Goal: Task Accomplishment & Management: Use online tool/utility

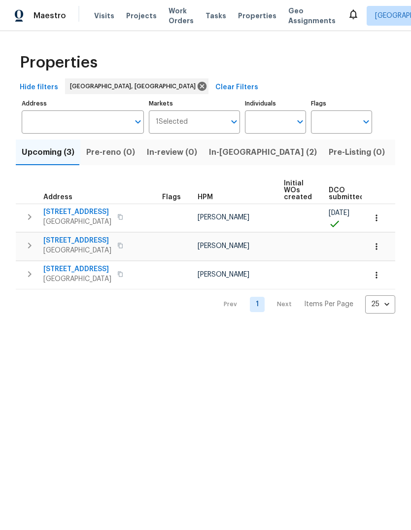
click at [397, 151] on span "Listed (26)" at bounding box center [418, 152] width 42 height 14
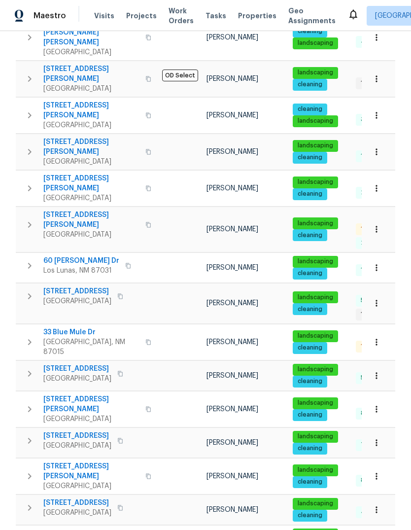
scroll to position [451, 0]
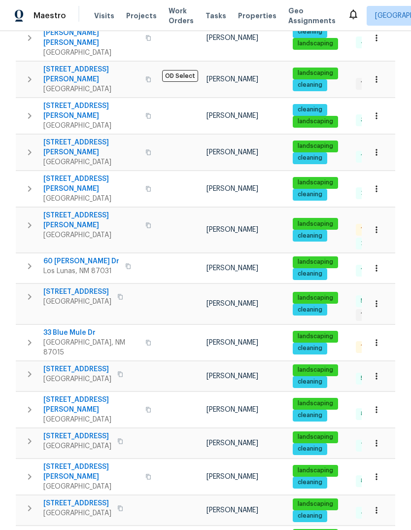
click at [145, 406] on icon "button" at bounding box center [148, 409] width 6 height 6
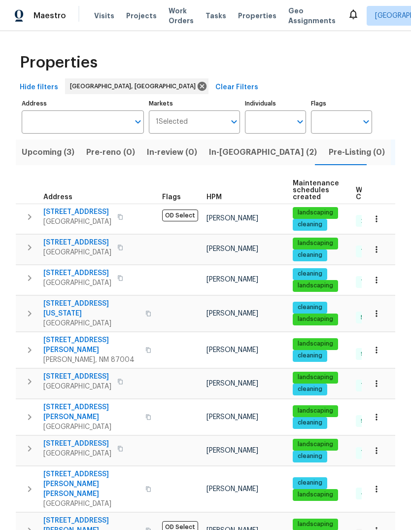
scroll to position [0, 0]
click at [28, 241] on button "button" at bounding box center [30, 247] width 20 height 20
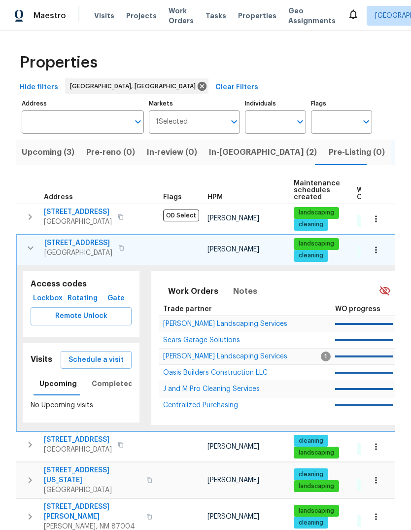
click at [89, 355] on span "Schedule a visit" at bounding box center [95, 360] width 55 height 12
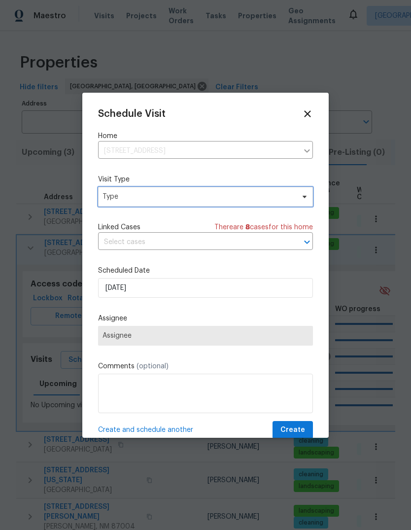
click at [108, 193] on span "Type" at bounding box center [198, 197] width 192 height 10
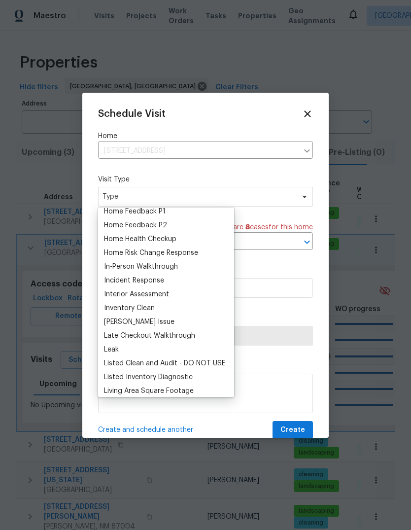
scroll to position [322, 0]
click at [112, 239] on div "Home Health Checkup" at bounding box center [140, 239] width 72 height 10
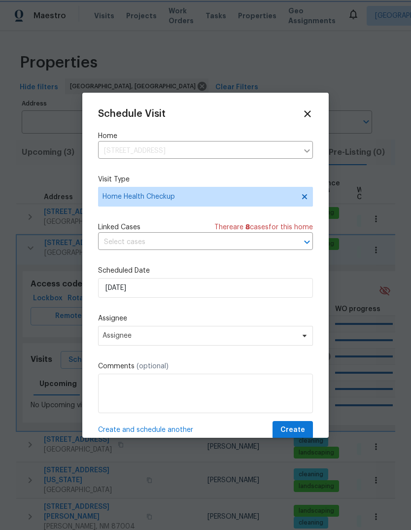
scroll to position [0, 0]
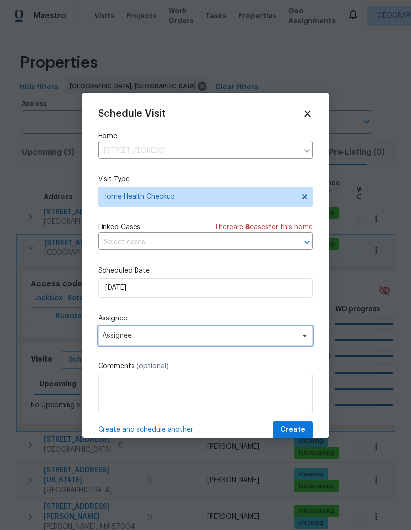
click at [112, 333] on span "Assignee" at bounding box center [205, 336] width 215 height 20
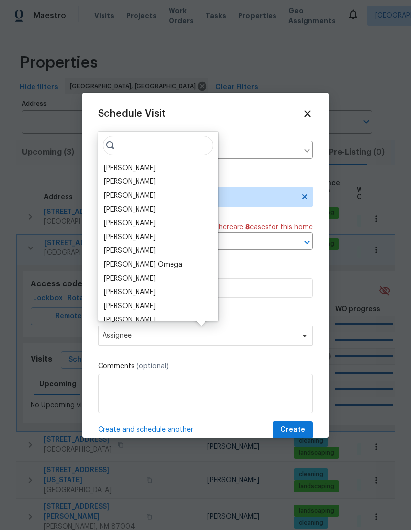
click at [106, 166] on div "[PERSON_NAME]" at bounding box center [130, 168] width 52 height 10
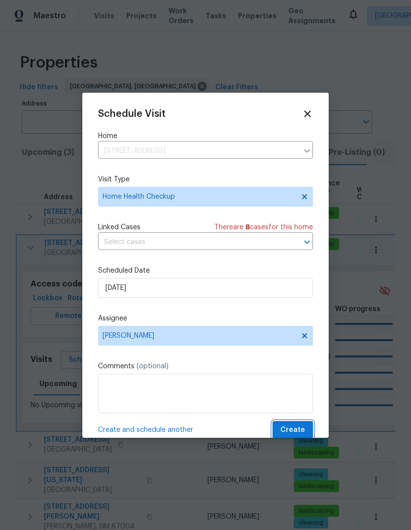
click at [279, 426] on button "Create" at bounding box center [292, 430] width 40 height 18
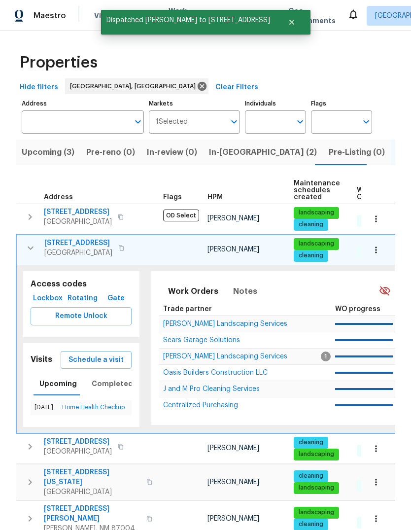
click at [28, 239] on button "button" at bounding box center [31, 248] width 20 height 20
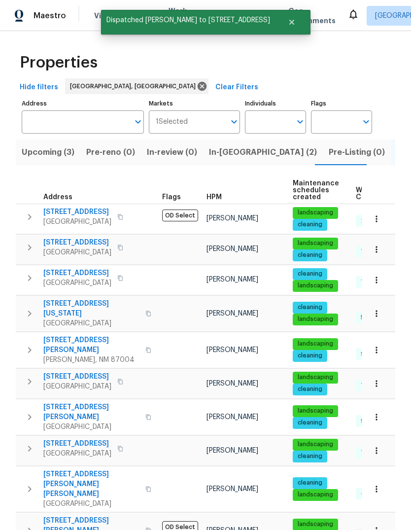
click at [27, 307] on icon "button" at bounding box center [30, 313] width 12 height 12
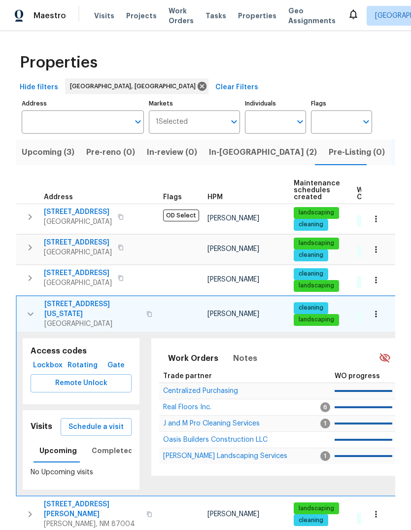
click at [86, 421] on span "Schedule a visit" at bounding box center [95, 427] width 55 height 12
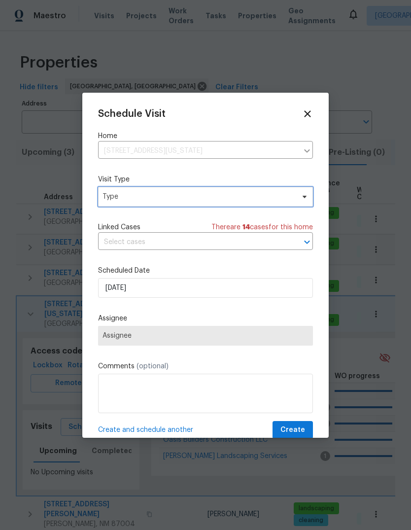
click at [112, 201] on span "Type" at bounding box center [198, 197] width 192 height 10
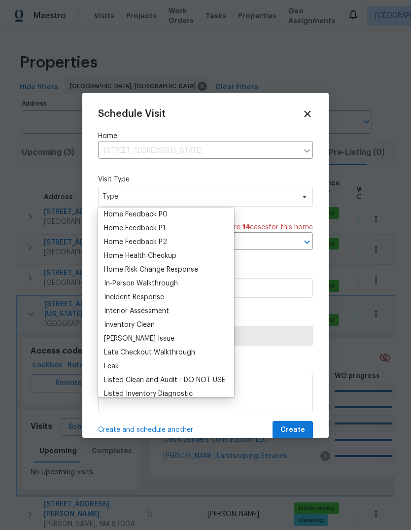
scroll to position [306, 0]
click at [116, 251] on div "Home Health Checkup" at bounding box center [140, 255] width 72 height 10
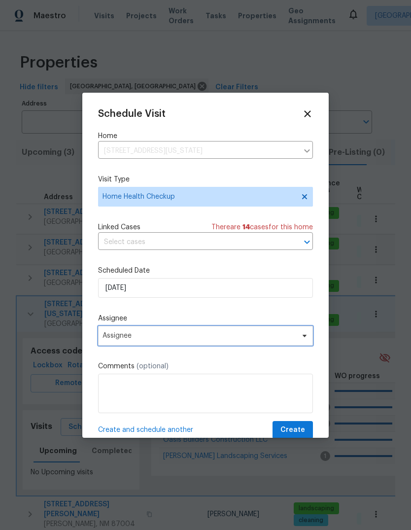
click at [115, 335] on span "Assignee" at bounding box center [198, 336] width 193 height 8
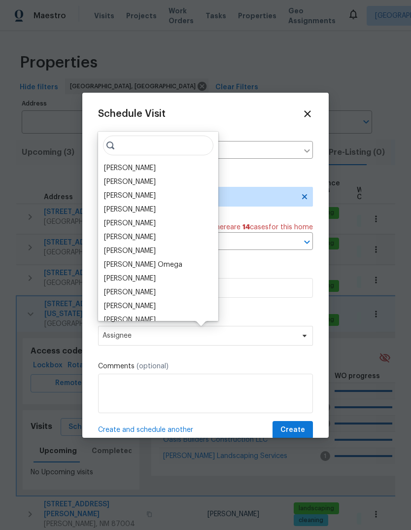
click at [105, 157] on div "Mark Cardenas Steven Long Brian Wood John Dyce Jeremy Van Kirk Julian Murray Jo…" at bounding box center [158, 226] width 120 height 189
click at [114, 164] on div "[PERSON_NAME]" at bounding box center [130, 168] width 52 height 10
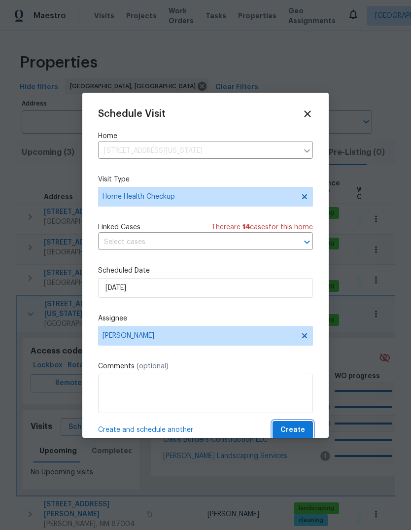
click at [282, 426] on span "Create" at bounding box center [292, 430] width 25 height 12
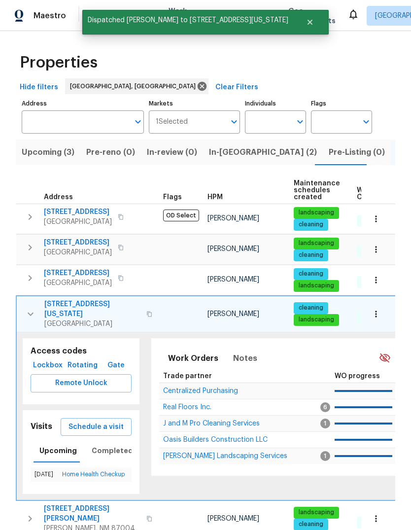
click at [26, 308] on icon "button" at bounding box center [31, 314] width 12 height 12
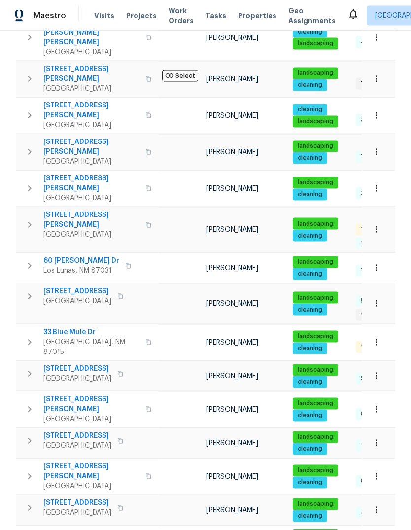
scroll to position [37, 0]
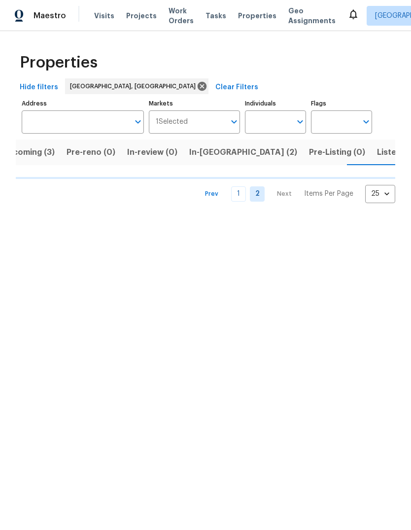
scroll to position [0, 20]
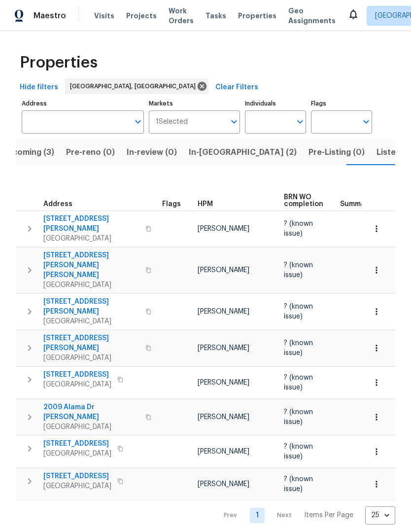
click at [376, 153] on span "Listed (26)" at bounding box center [397, 152] width 42 height 14
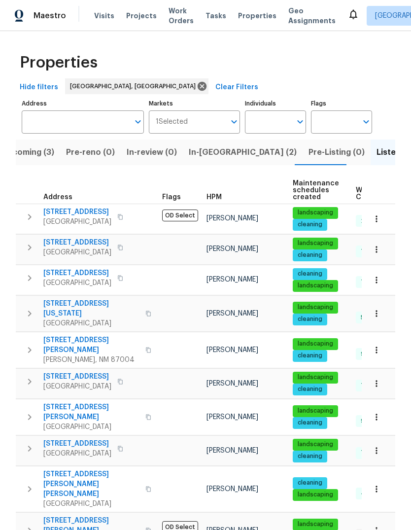
click at [76, 240] on span "916 Dakota St SE" at bounding box center [77, 242] width 68 height 10
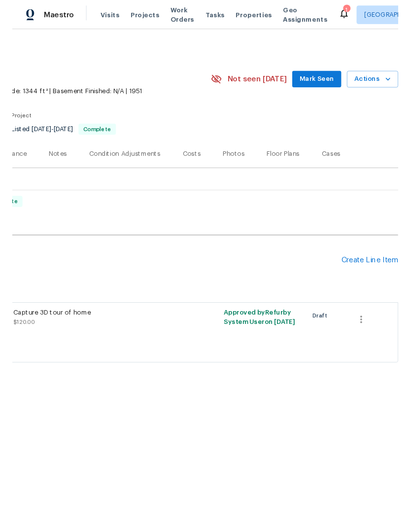
scroll to position [0, 146]
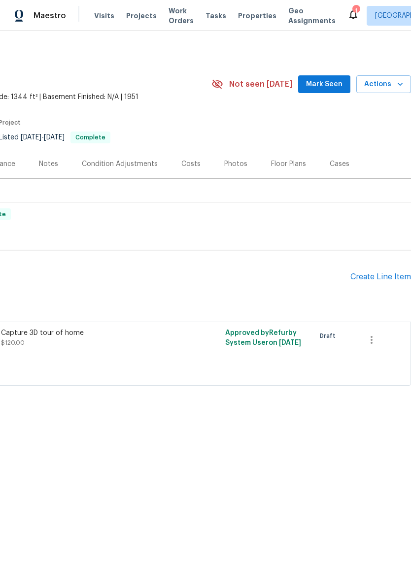
click at [328, 80] on span "Mark Seen" at bounding box center [324, 84] width 36 height 12
click at [347, 10] on icon at bounding box center [353, 14] width 12 height 12
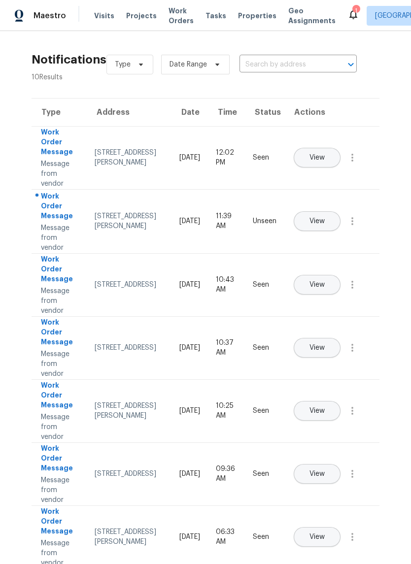
click at [325, 218] on span "View" at bounding box center [316, 221] width 15 height 7
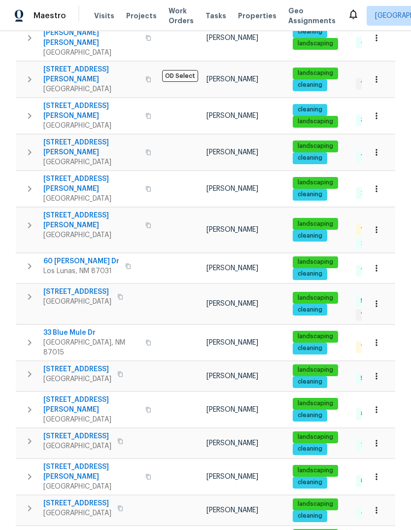
scroll to position [37, 0]
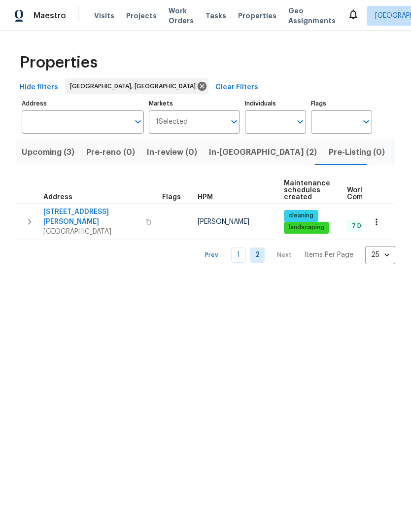
click at [239, 247] on link "1" at bounding box center [238, 254] width 15 height 15
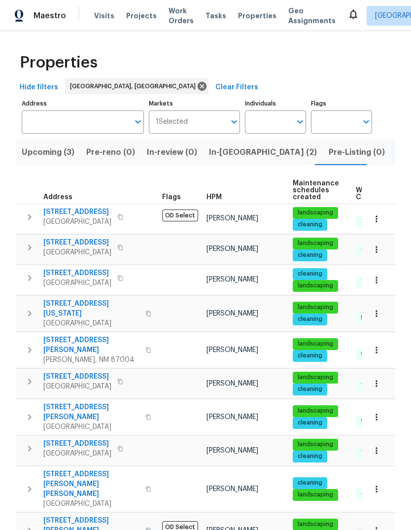
scroll to position [1, 0]
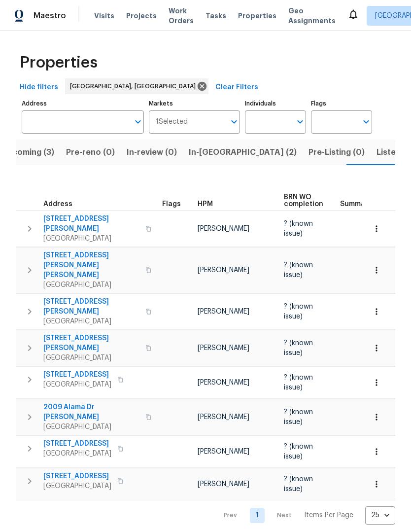
click at [376, 150] on span "Listed (26)" at bounding box center [397, 152] width 42 height 14
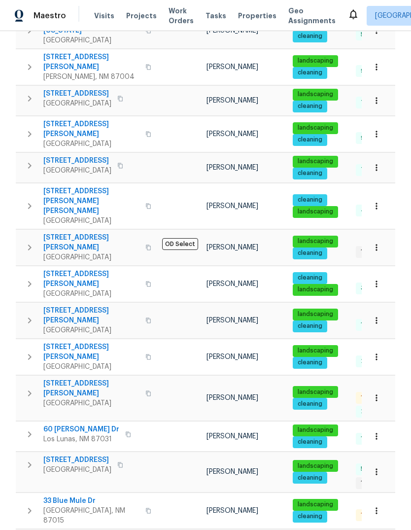
scroll to position [291, 0]
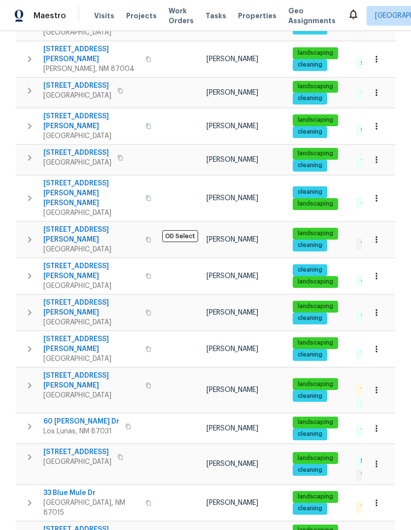
click at [24, 148] on button "button" at bounding box center [30, 158] width 20 height 20
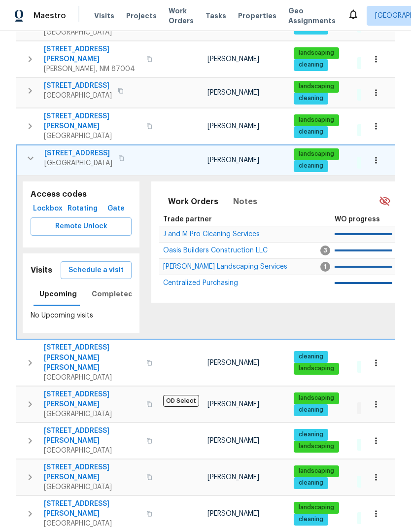
click at [27, 152] on icon "button" at bounding box center [31, 158] width 12 height 12
